Goal: Find specific page/section: Find specific page/section

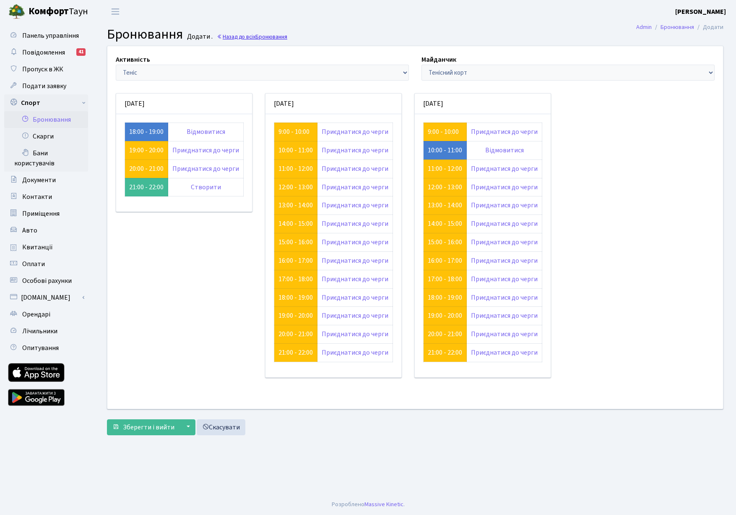
click at [237, 37] on link "Назад до всіх Бронювання" at bounding box center [252, 37] width 70 height 8
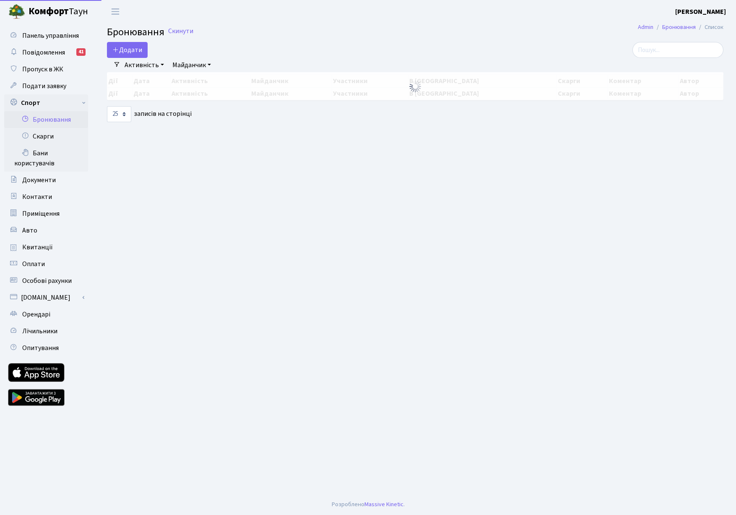
select select "25"
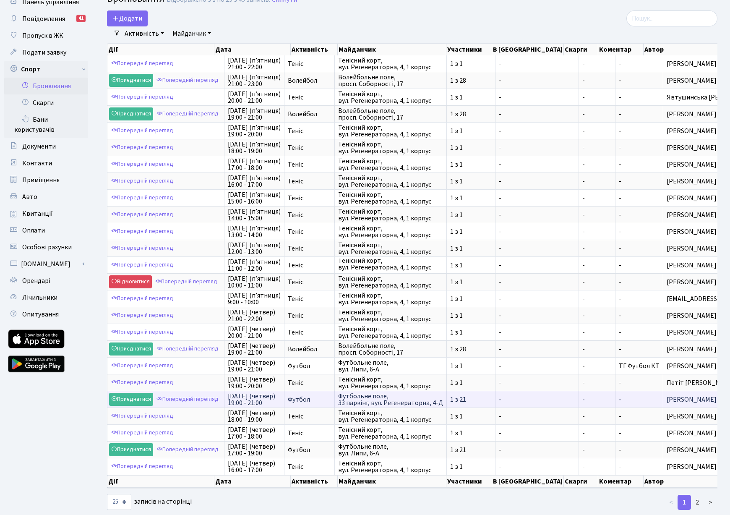
scroll to position [57, 0]
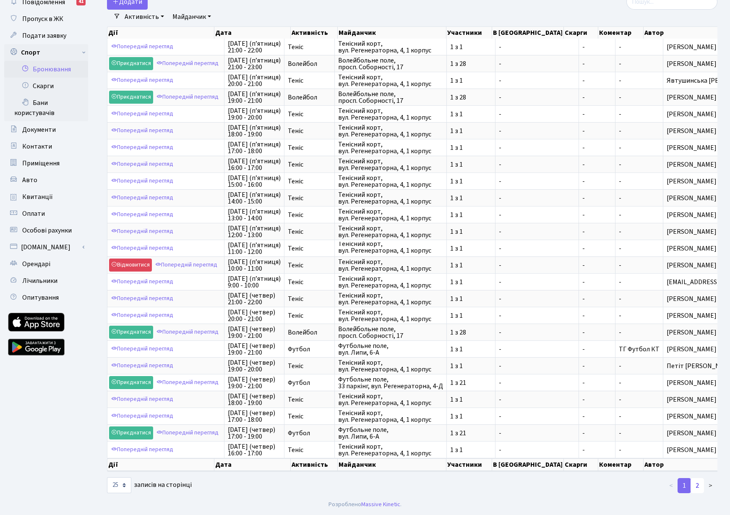
click at [699, 488] on link "2" at bounding box center [697, 485] width 13 height 15
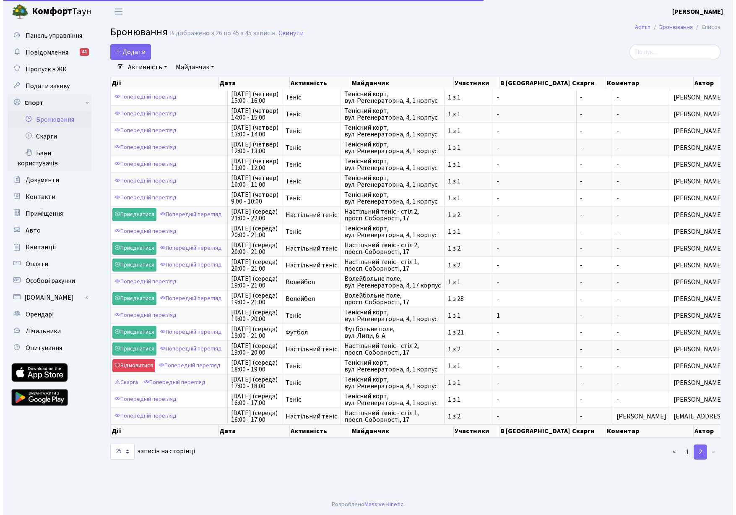
scroll to position [0, 0]
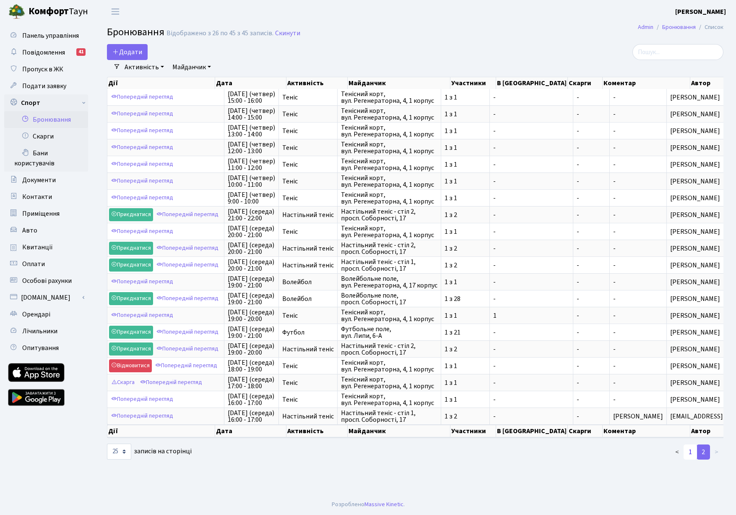
click at [690, 458] on link "1" at bounding box center [690, 451] width 13 height 15
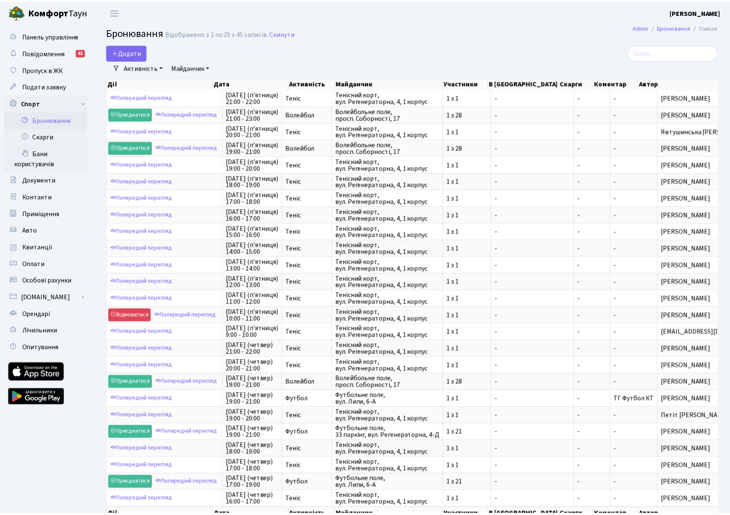
scroll to position [57, 0]
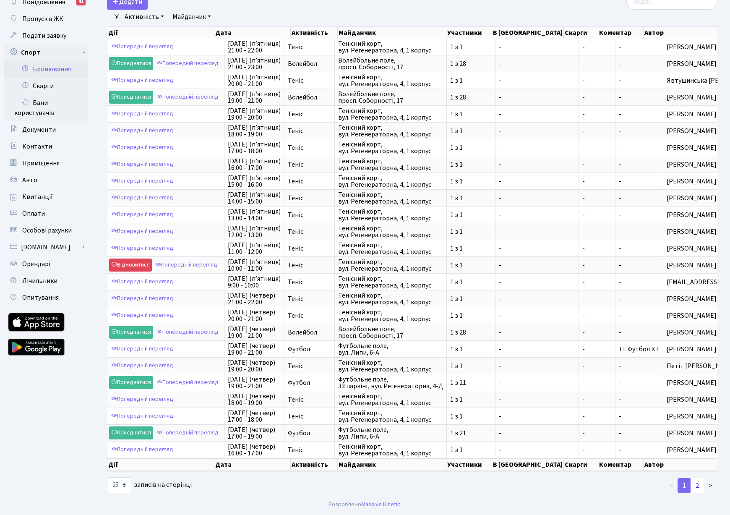
click at [699, 487] on link "2" at bounding box center [697, 485] width 13 height 15
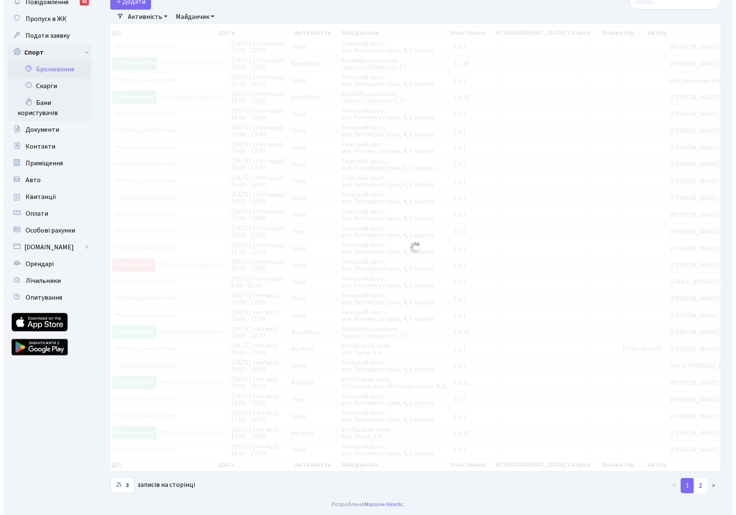
scroll to position [0, 0]
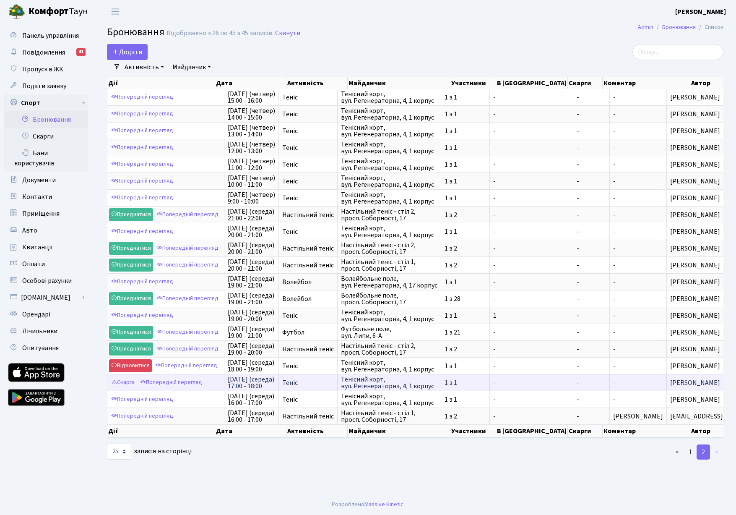
drag, startPoint x: 700, startPoint y: 403, endPoint x: 692, endPoint y: 381, distance: 24.0
click at [691, 381] on tbody "Попередній перегляд [DATE] (четвер) 15:00 - 16:00 Теніс Тенісний корт, вул. Рег…" at bounding box center [441, 256] width 669 height 335
click at [696, 384] on span "[PERSON_NAME]" at bounding box center [721, 382] width 102 height 7
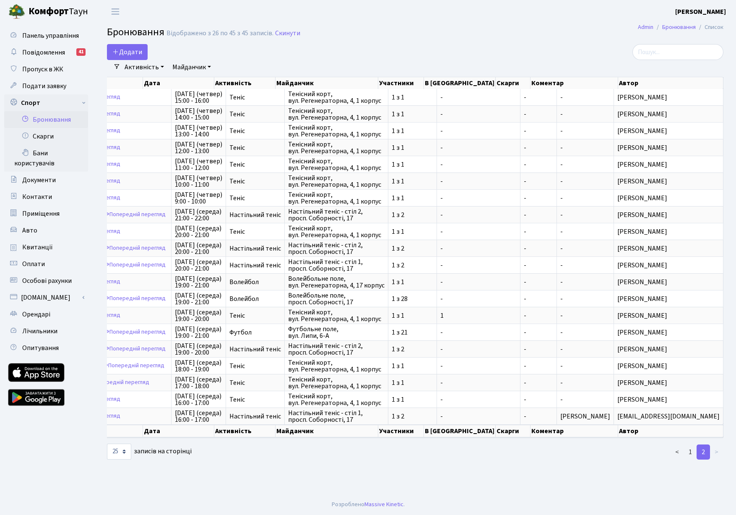
drag, startPoint x: 703, startPoint y: 385, endPoint x: 741, endPoint y: 383, distance: 37.8
click at [736, 383] on html "[PERSON_NAME] Мій обліковий запис Вийти Панель управління Повідомлення 41 Пропу…" at bounding box center [368, 257] width 736 height 515
click at [640, 388] on td "[PERSON_NAME]" at bounding box center [668, 382] width 109 height 17
